Goal: Task Accomplishment & Management: Manage account settings

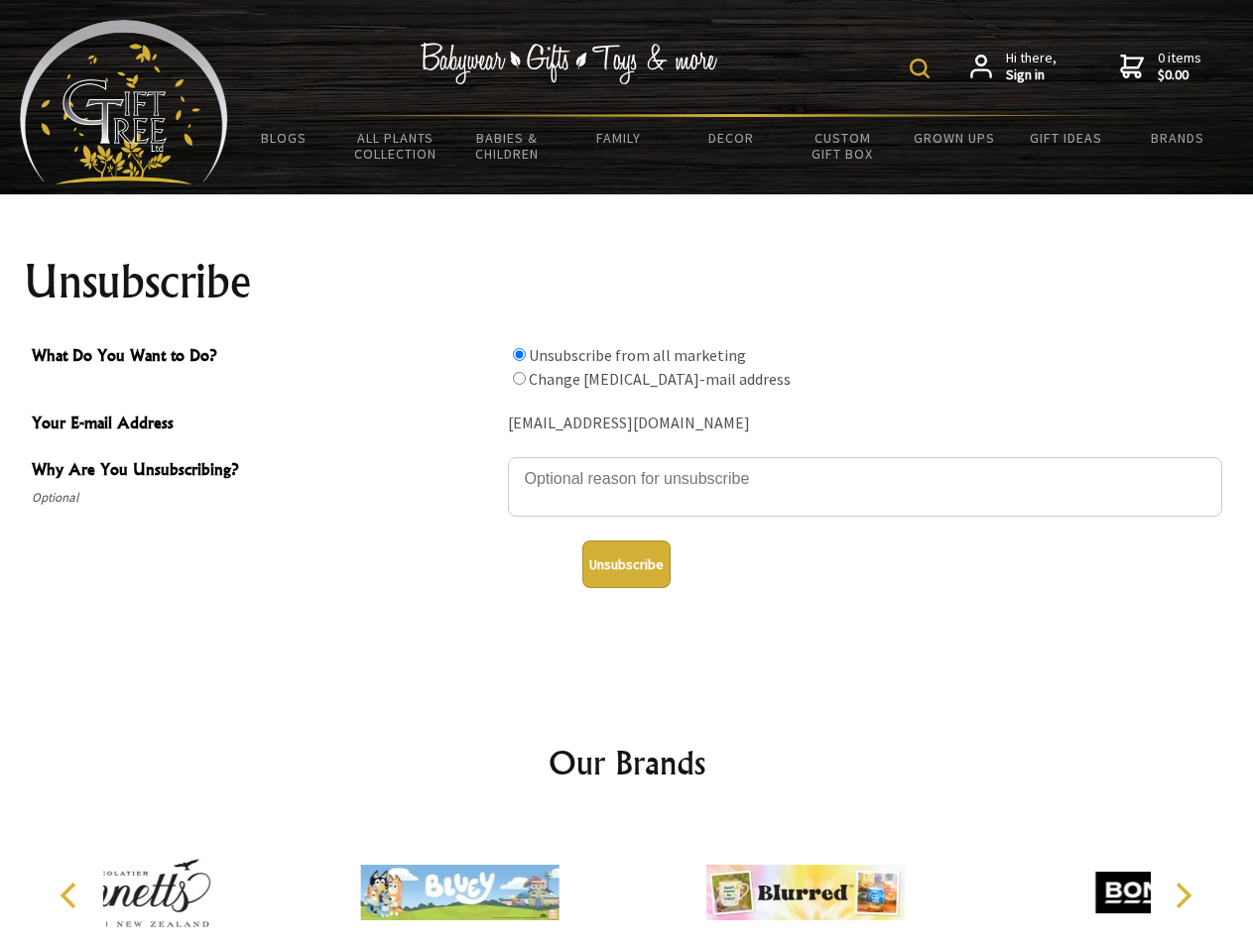
click at [922, 69] on img at bounding box center [919, 69] width 20 height 20
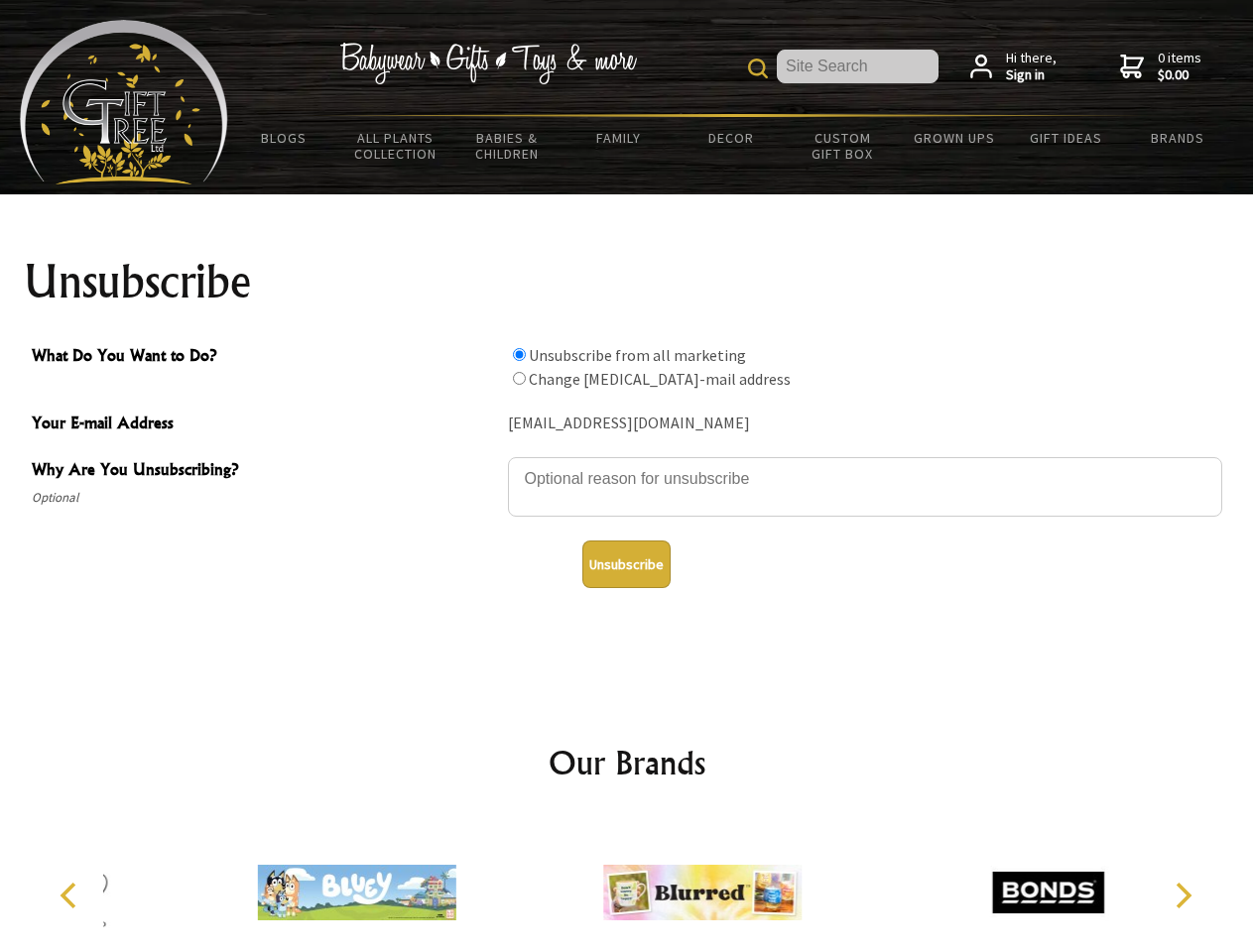
click at [626, 465] on textarea "Why Are You Unsubscribing?" at bounding box center [864, 487] width 714 height 60
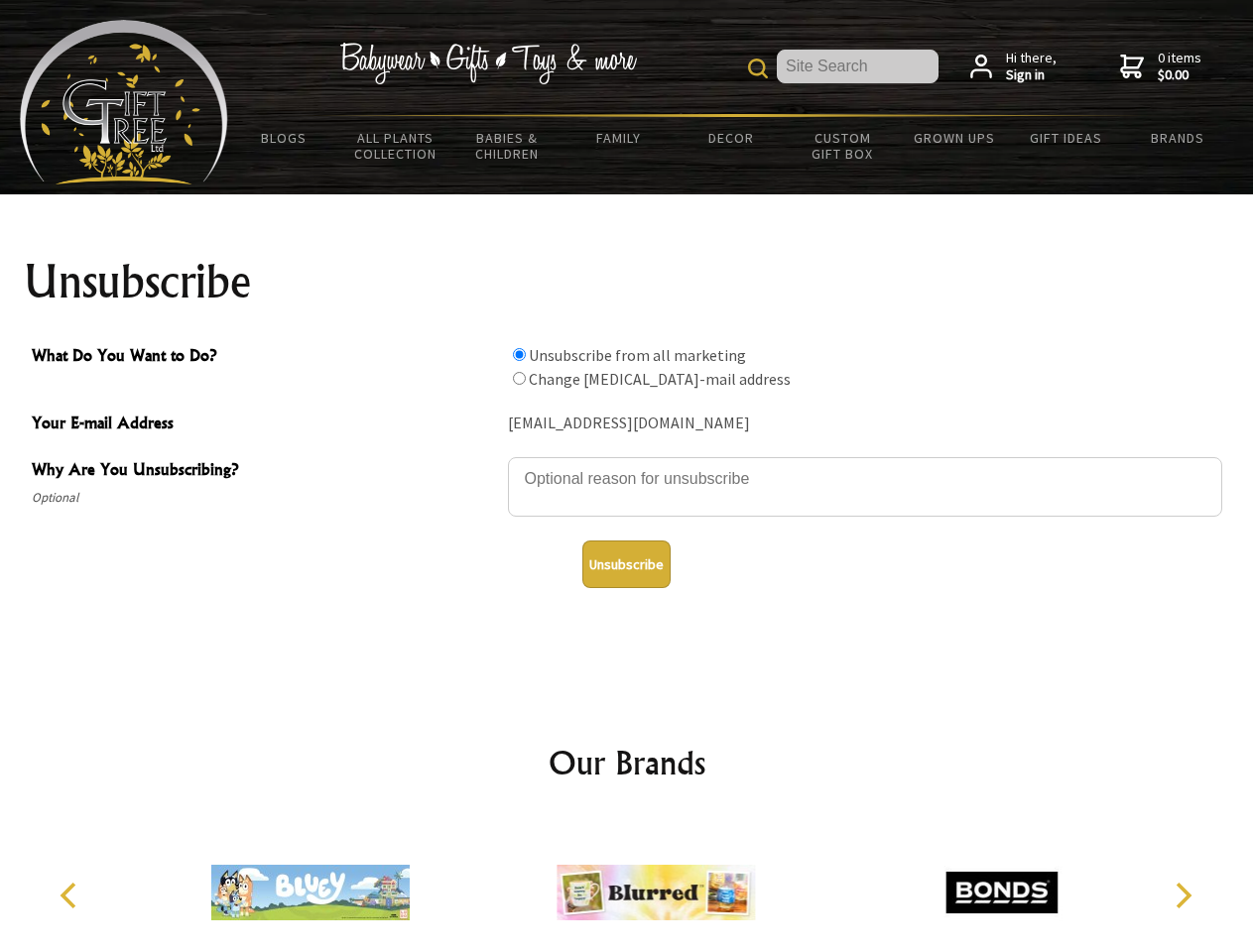
click at [519, 354] on input "What Do You Want to Do?" at bounding box center [519, 354] width 13 height 13
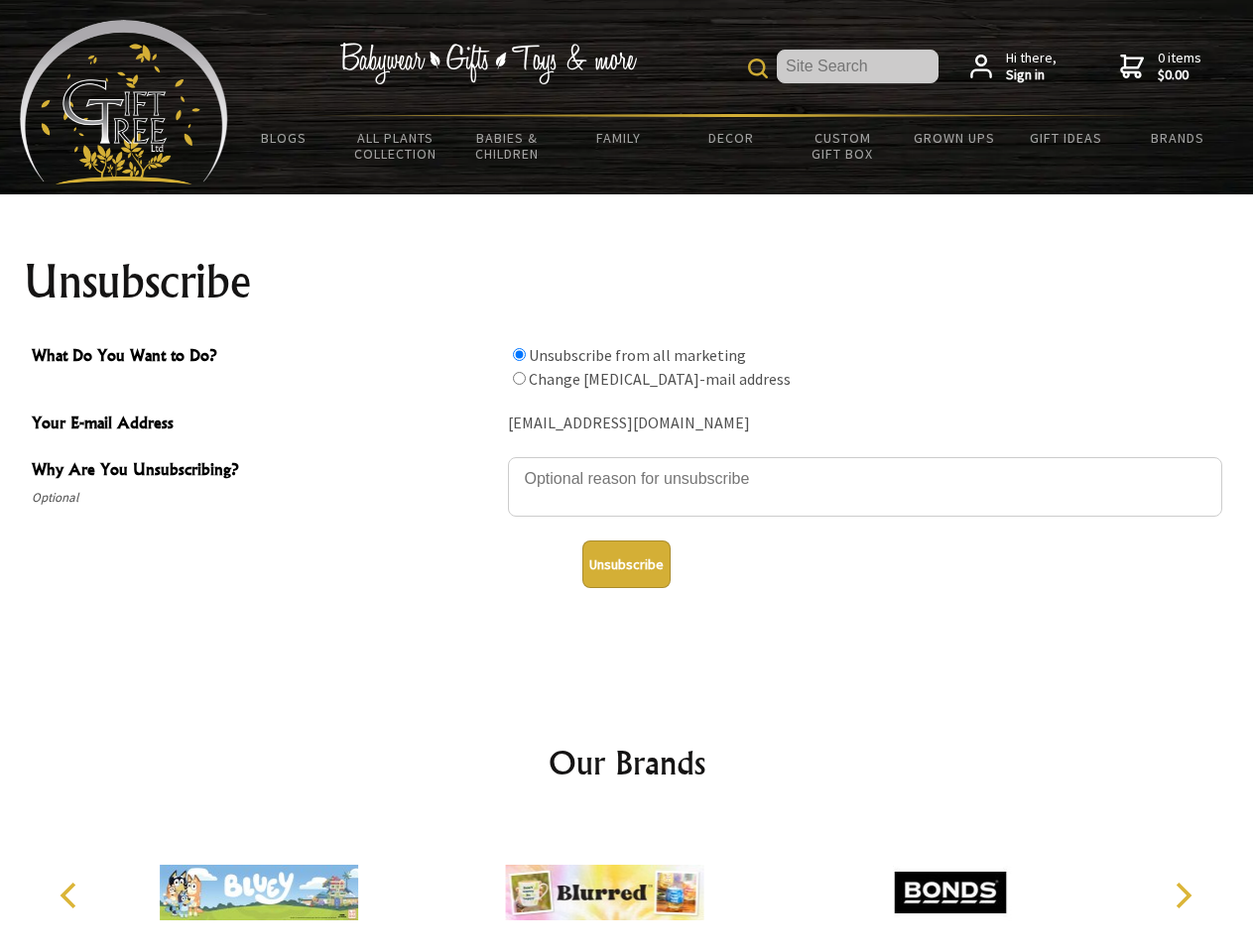
click at [519, 378] on input "What Do You Want to Do?" at bounding box center [519, 378] width 13 height 13
radio input "true"
click at [626, 564] on button "Unsubscribe" at bounding box center [626, 564] width 88 height 48
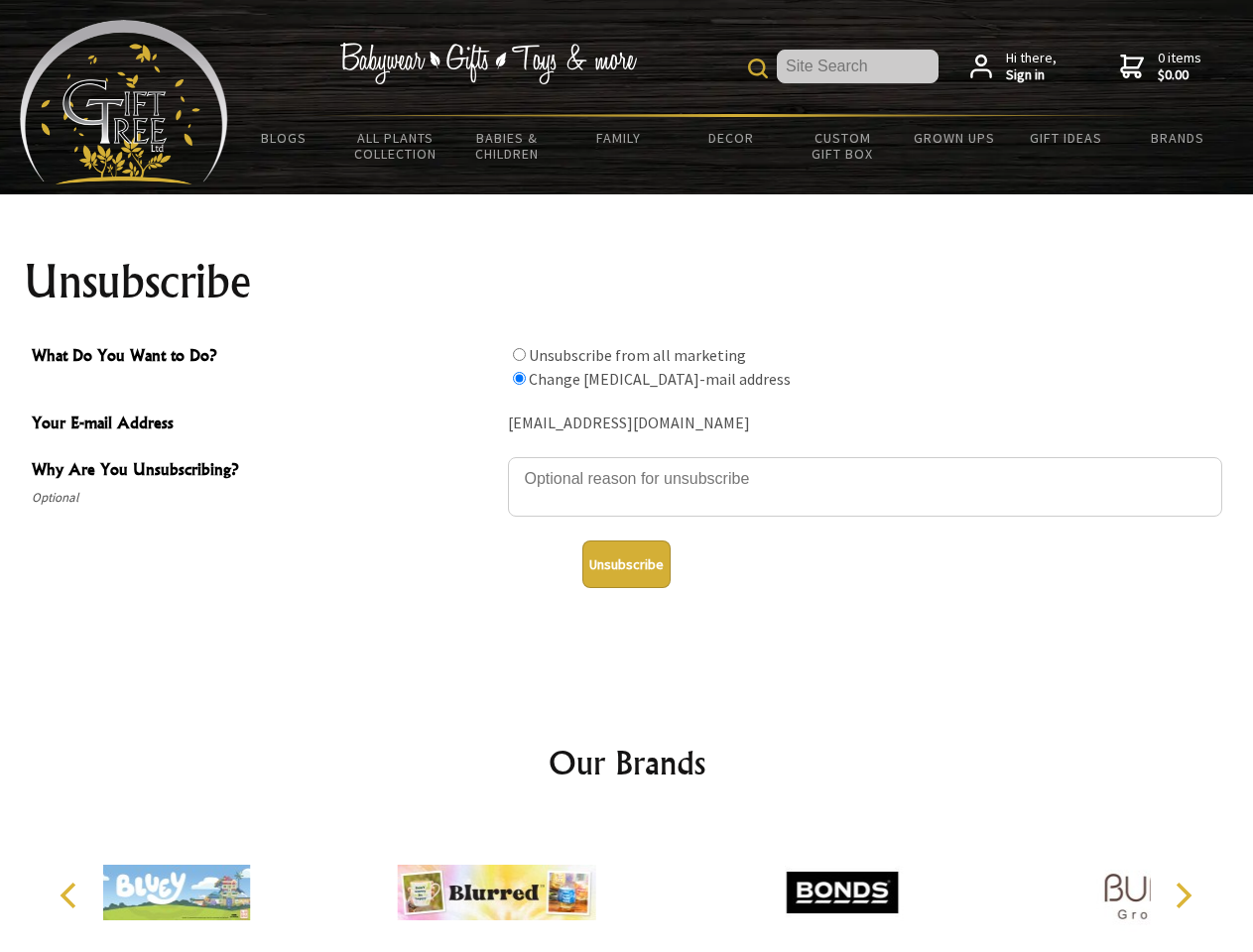
click at [669, 885] on div at bounding box center [842, 895] width 346 height 155
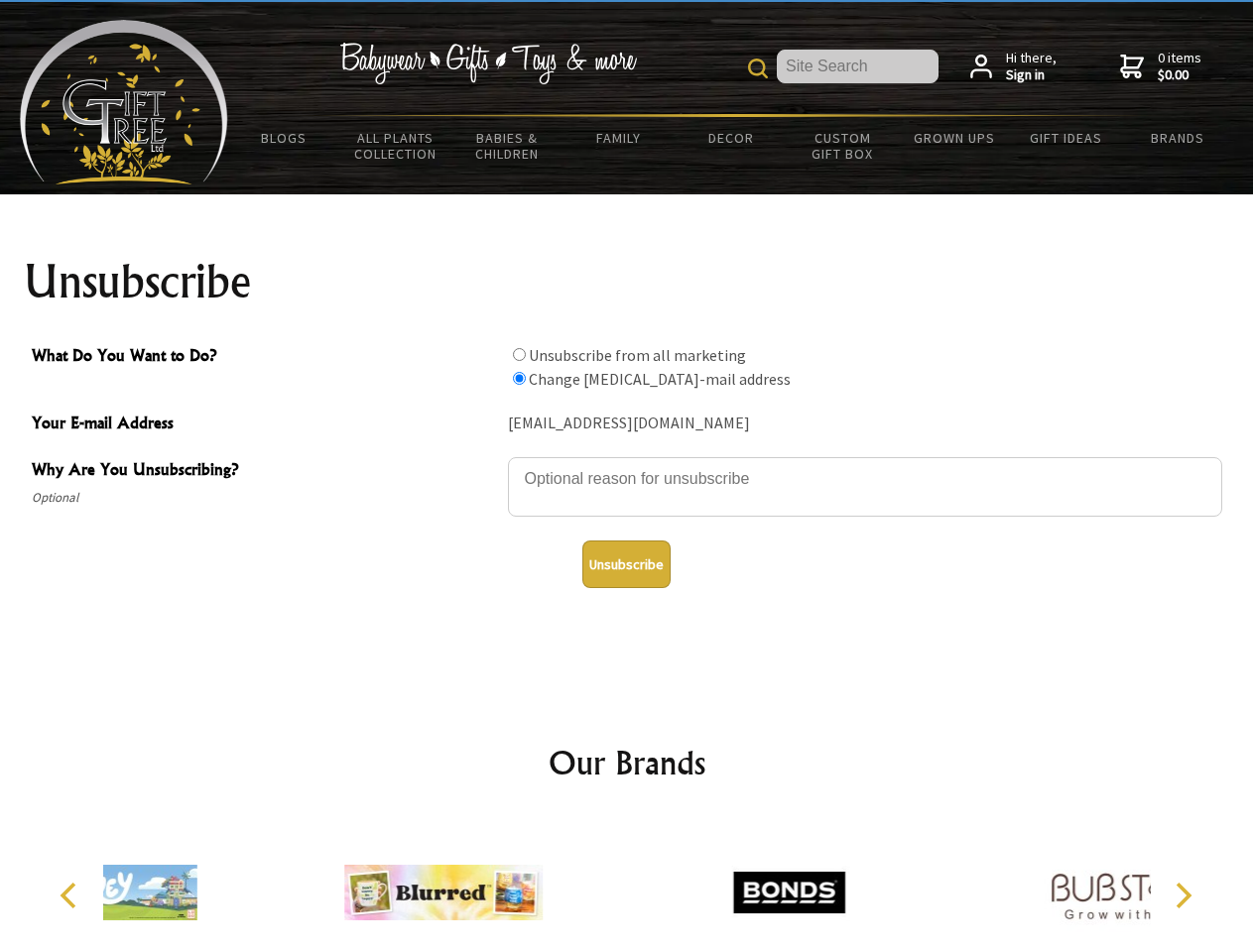
click at [71, 896] on icon "Previous" at bounding box center [71, 896] width 26 height 26
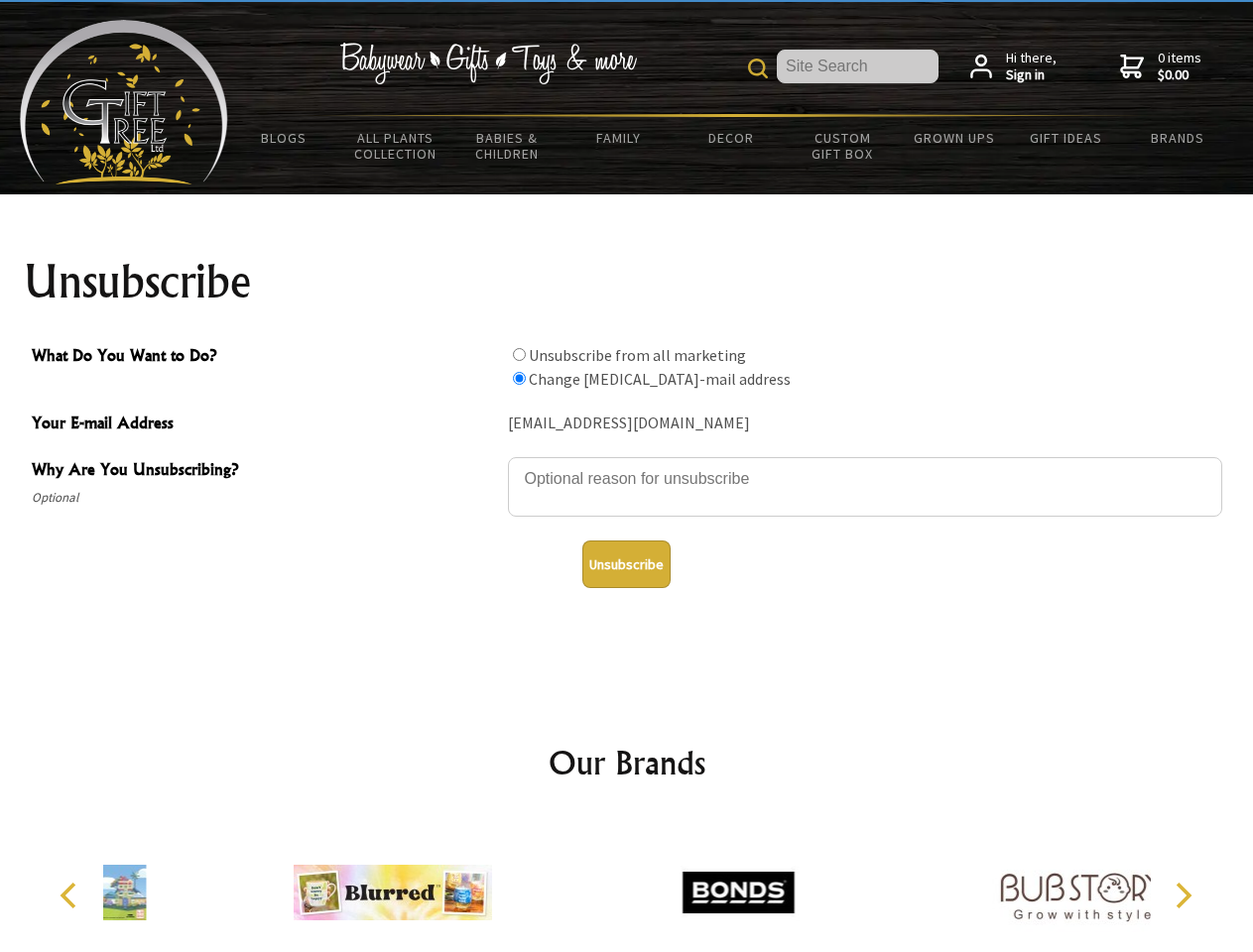
click at [1182, 896] on icon "Next" at bounding box center [1182, 896] width 26 height 26
